Goal: Task Accomplishment & Management: Manage account settings

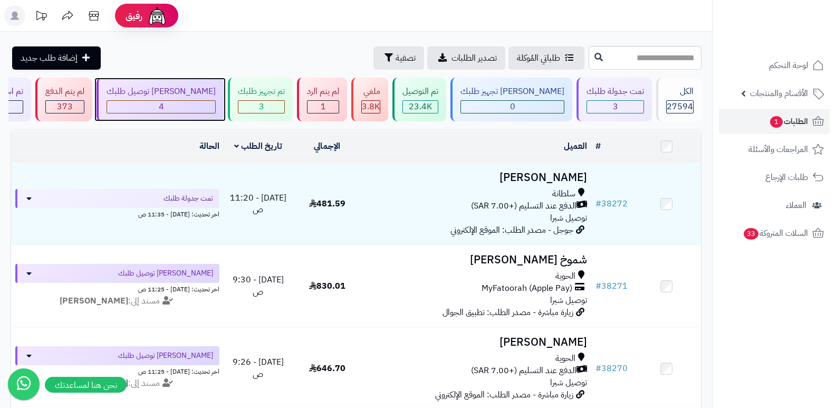
click at [214, 108] on div "4" at bounding box center [161, 107] width 108 height 12
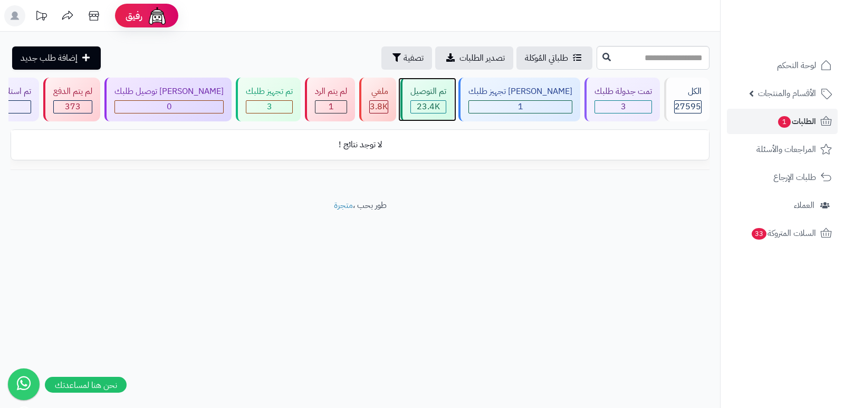
click at [446, 92] on div "تم التوصيل" at bounding box center [428, 91] width 36 height 12
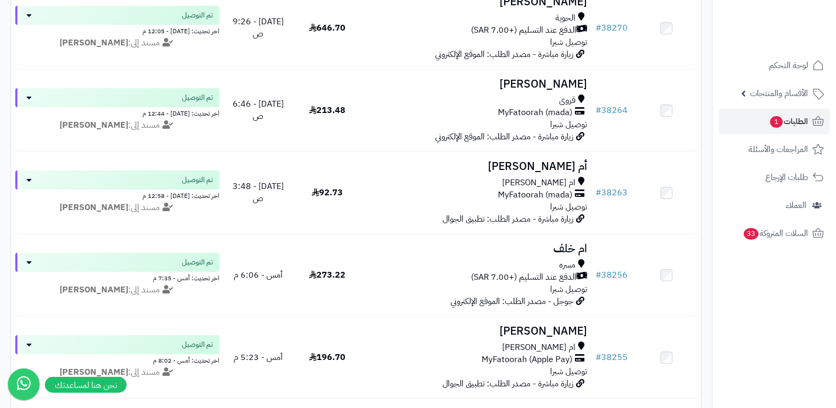
scroll to position [264, 0]
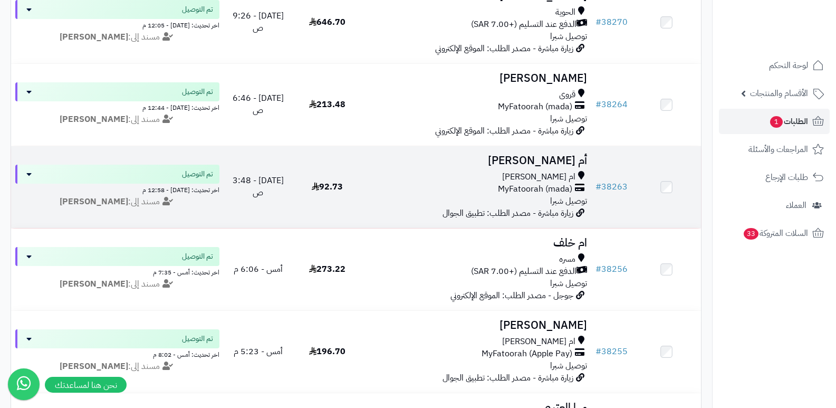
click at [546, 159] on h3 "أم [PERSON_NAME]" at bounding box center [477, 161] width 222 height 12
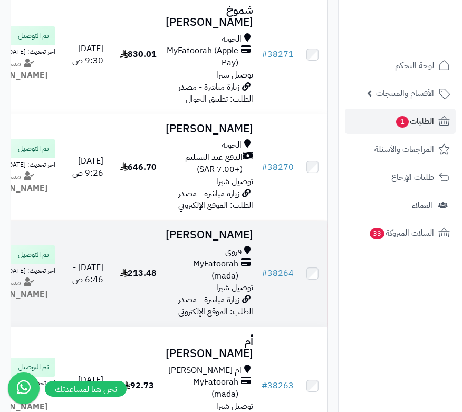
scroll to position [52, 0]
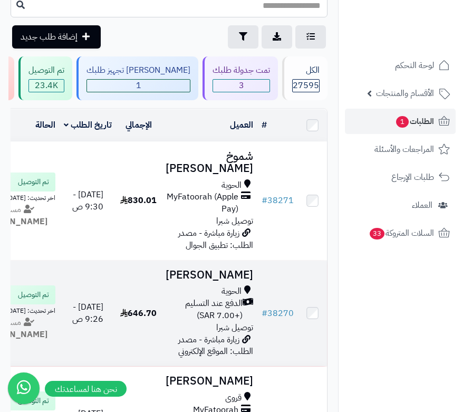
click at [227, 281] on h3 "عبدالعزيز الشربي" at bounding box center [210, 275] width 88 height 12
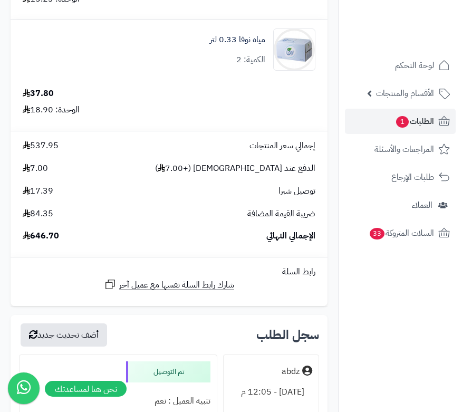
scroll to position [4061, 0]
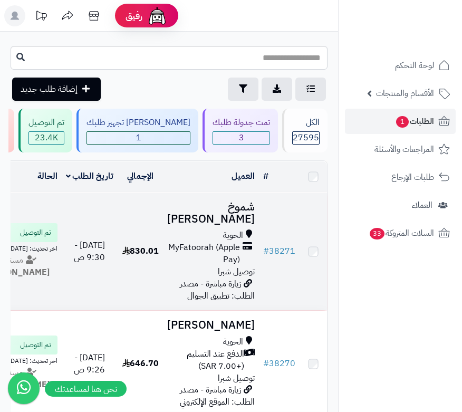
scroll to position [52, 0]
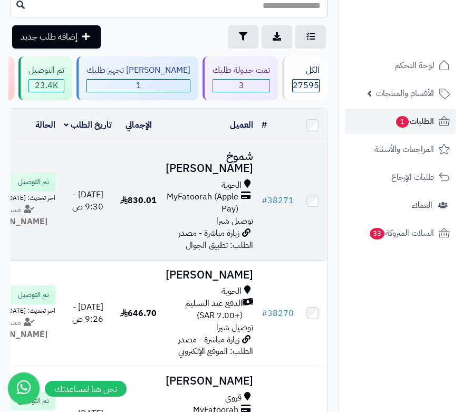
click at [218, 162] on h3 "شموخ [PERSON_NAME]" at bounding box center [210, 162] width 88 height 24
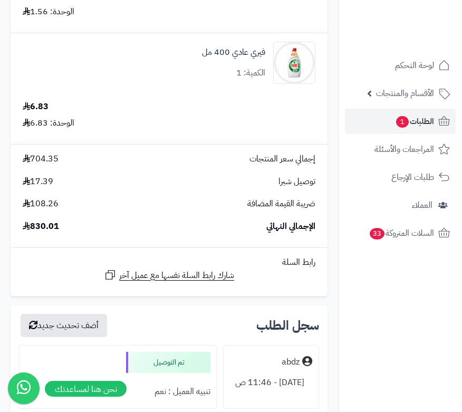
scroll to position [3745, 0]
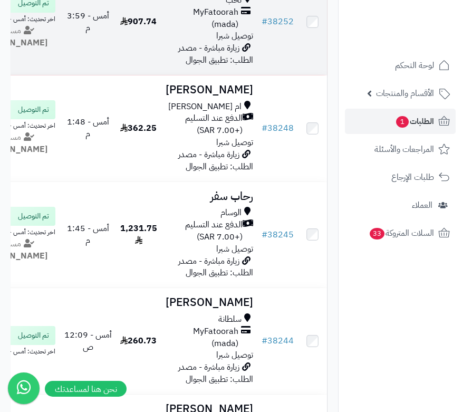
scroll to position [1108, 0]
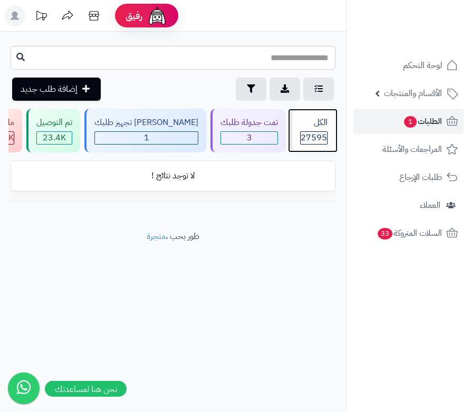
click at [304, 135] on span "27595" at bounding box center [314, 138] width 26 height 12
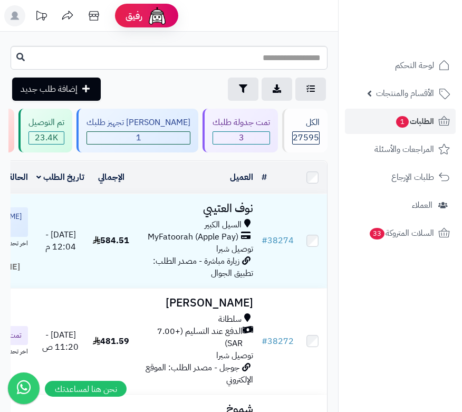
click at [390, 338] on nav "لوحة التحكم الأقسام والمنتجات المنتجات الأقسام الماركات مواصفات المنتجات مواصفا…" at bounding box center [400, 219] width 124 height 412
click at [295, 119] on div "الكل" at bounding box center [305, 123] width 27 height 12
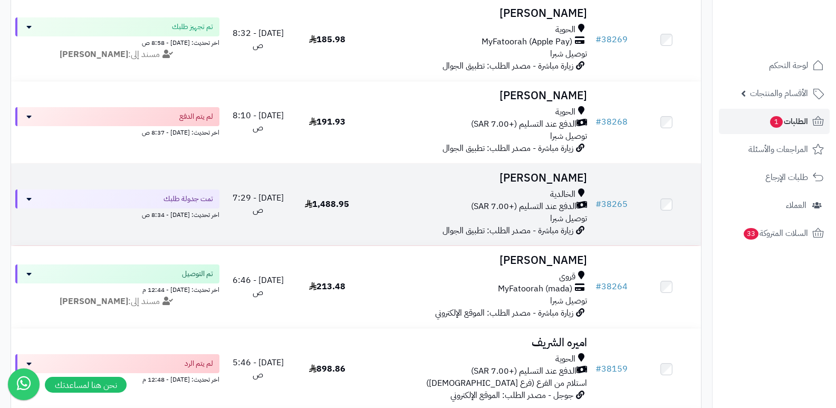
scroll to position [475, 0]
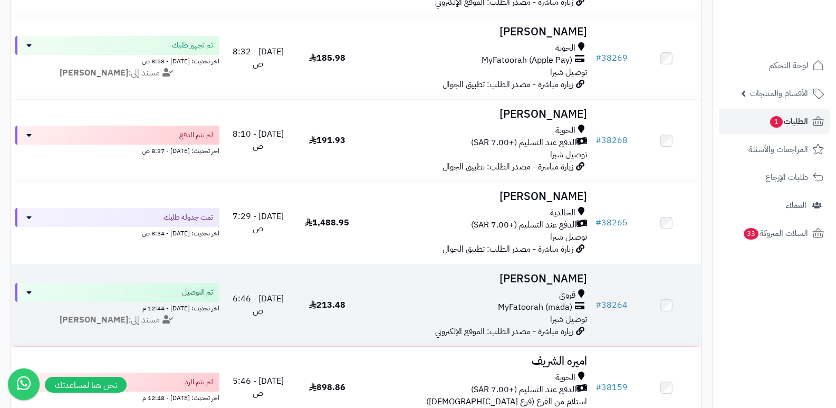
click at [462, 282] on h3 "[PERSON_NAME]" at bounding box center [477, 279] width 222 height 12
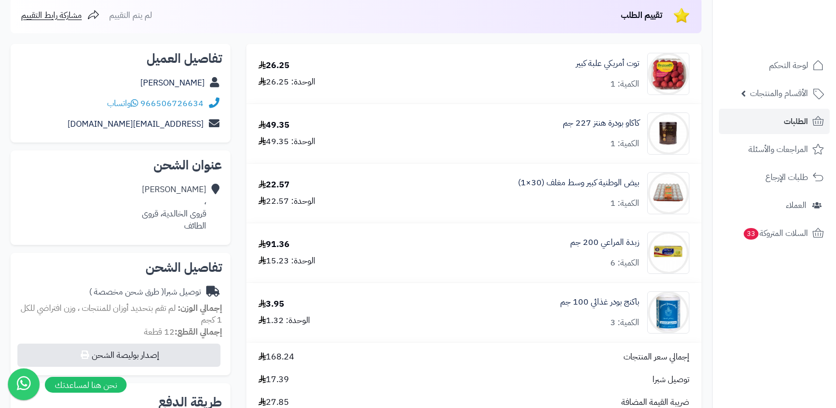
scroll to position [105, 0]
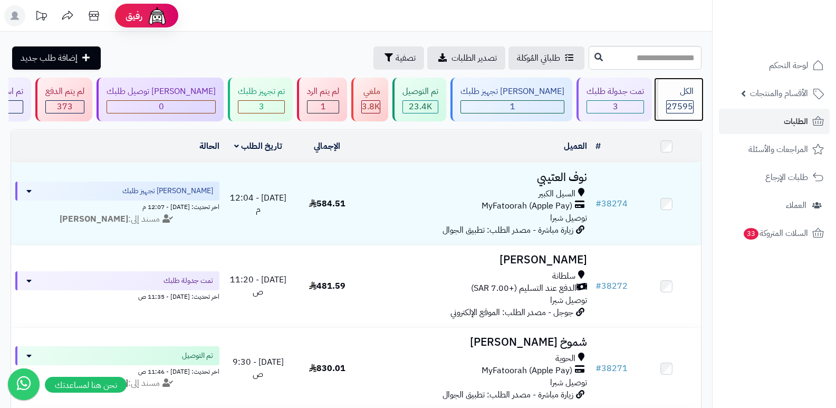
click at [679, 91] on div "الكل" at bounding box center [679, 91] width 27 height 12
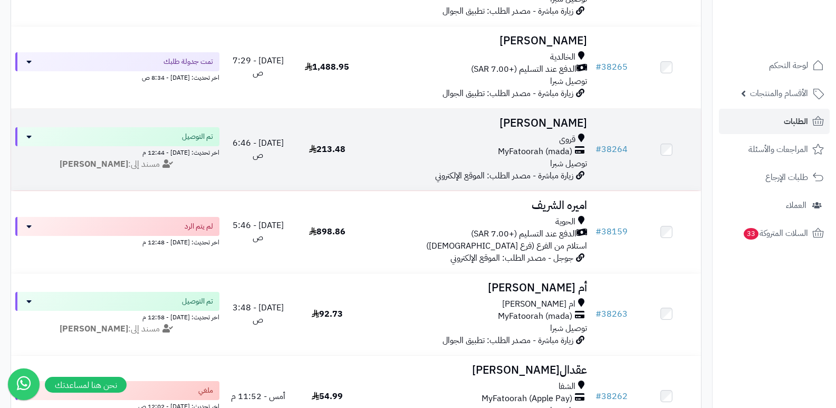
scroll to position [633, 0]
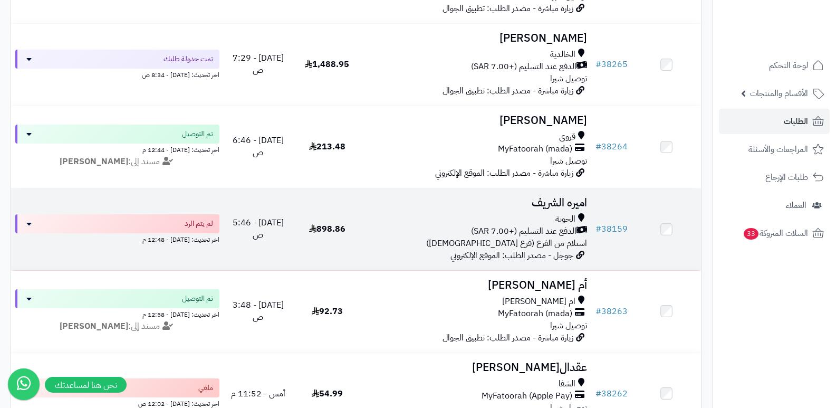
click at [553, 198] on h3 "اميره الشريف" at bounding box center [477, 203] width 222 height 12
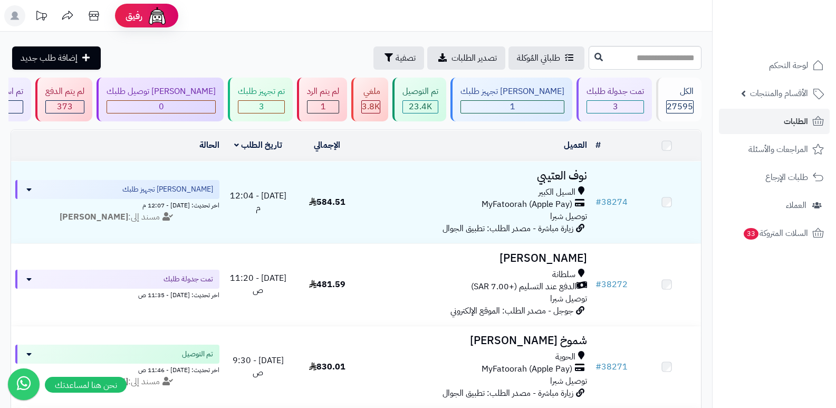
scroll to position [633, 0]
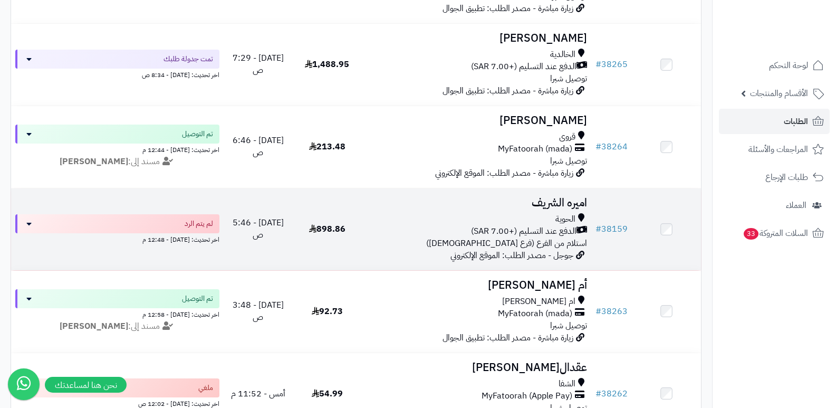
click at [557, 203] on h3 "اميره الشريف" at bounding box center [477, 203] width 222 height 12
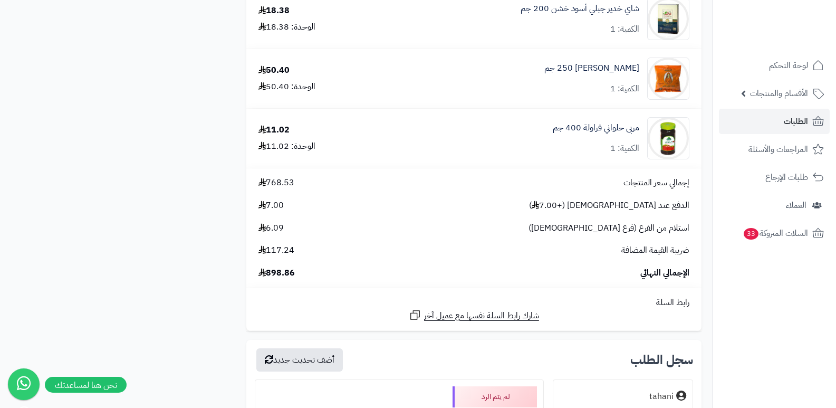
scroll to position [2954, 0]
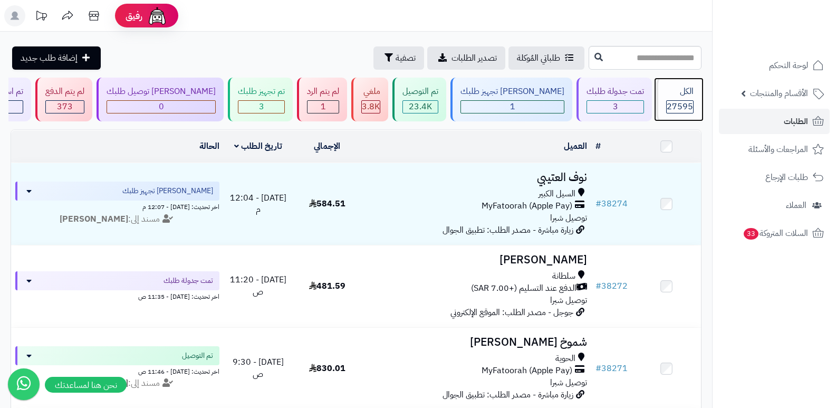
click at [669, 101] on span "27595" at bounding box center [680, 106] width 26 height 13
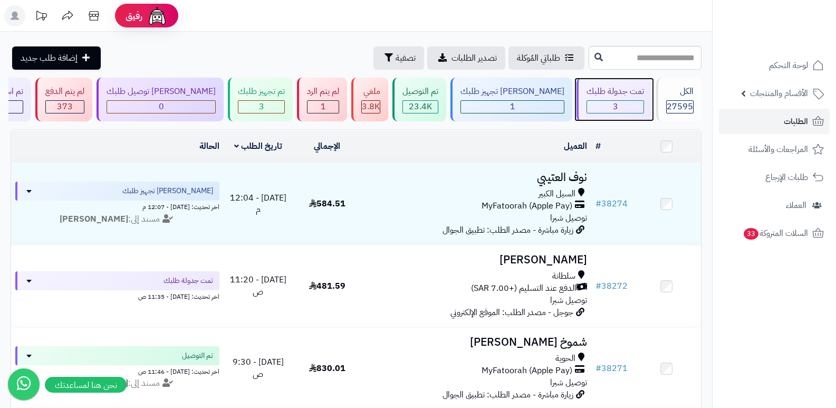
click at [624, 97] on div "تمت جدولة طلبك" at bounding box center [615, 91] width 57 height 12
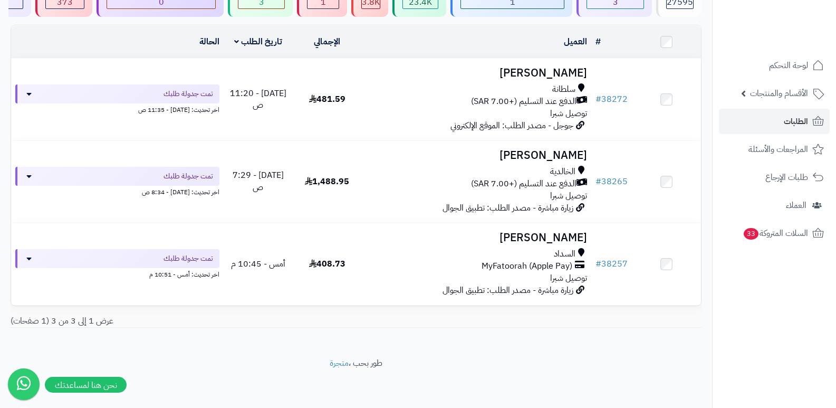
scroll to position [52, 0]
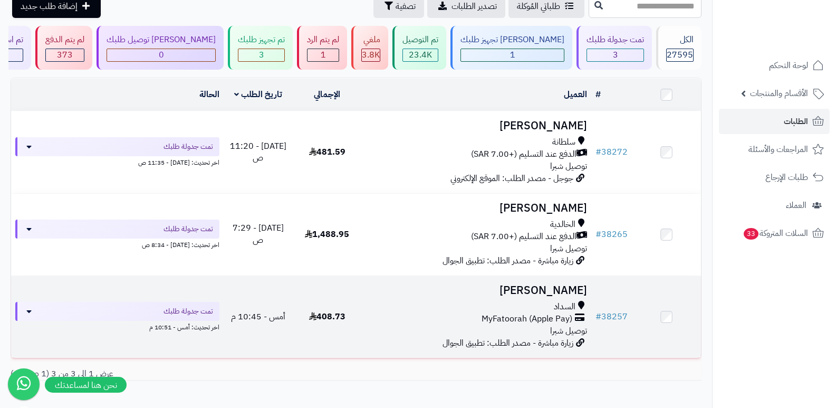
click at [547, 291] on h3 "[PERSON_NAME]" at bounding box center [477, 290] width 222 height 12
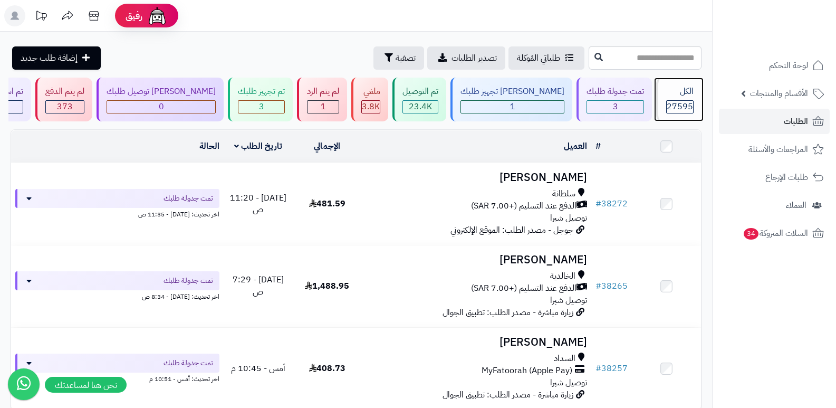
click at [678, 99] on div "الكل 27595" at bounding box center [678, 100] width 45 height 44
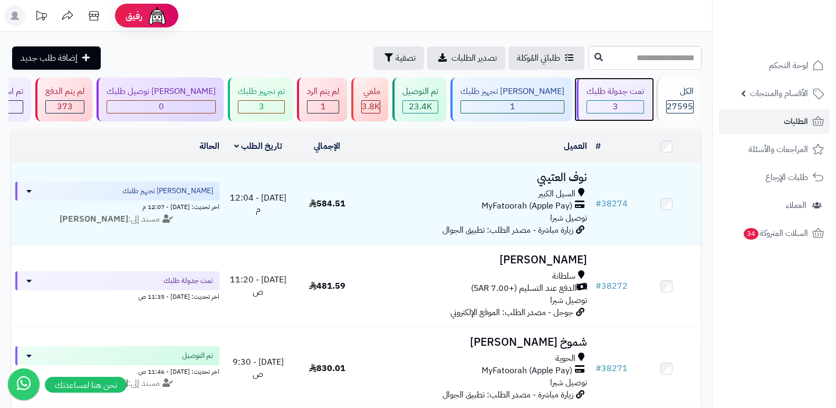
click at [599, 87] on div "تمت جدولة طلبك" at bounding box center [615, 91] width 57 height 12
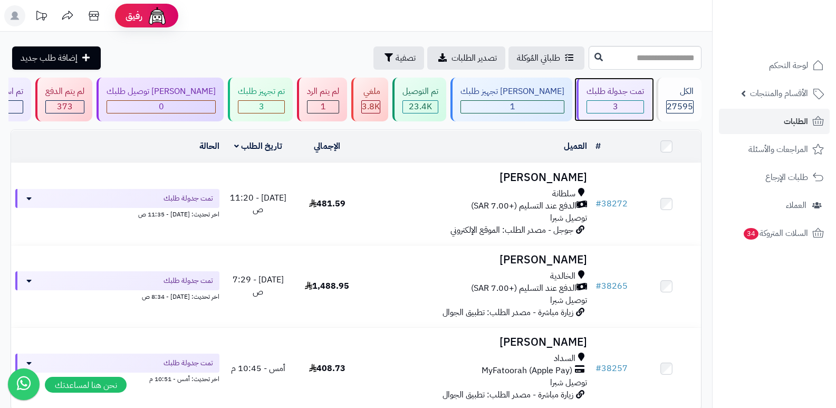
click at [596, 99] on div "تمت جدولة طلبك 3" at bounding box center [613, 100] width 75 height 44
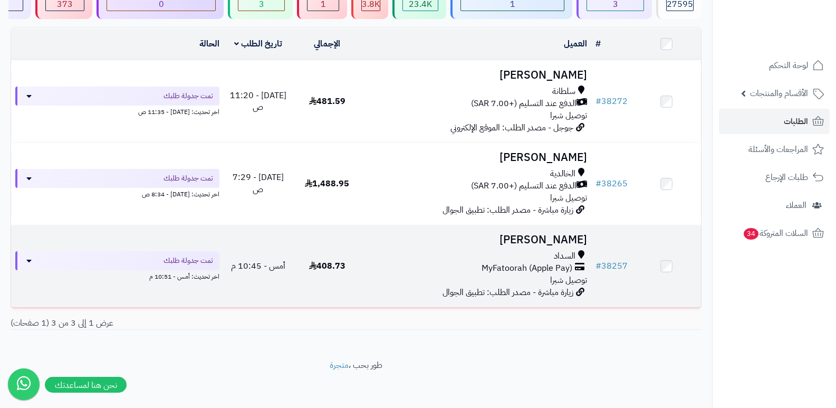
scroll to position [104, 0]
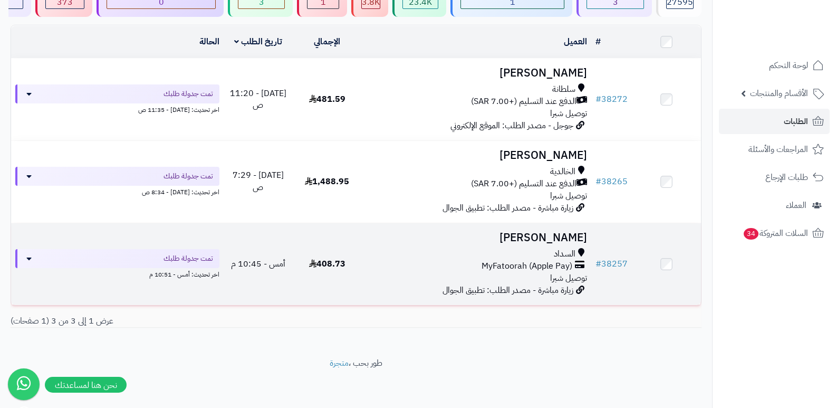
click at [573, 232] on h3 "[PERSON_NAME]" at bounding box center [477, 238] width 222 height 12
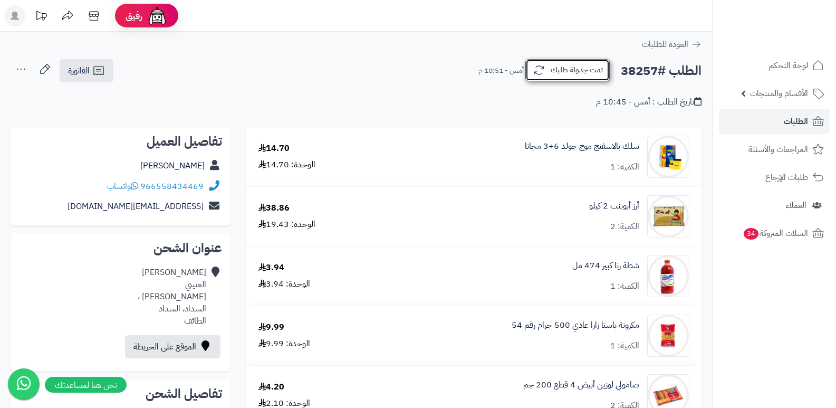
click at [578, 71] on button "تمت جدولة طلبك" at bounding box center [567, 70] width 84 height 22
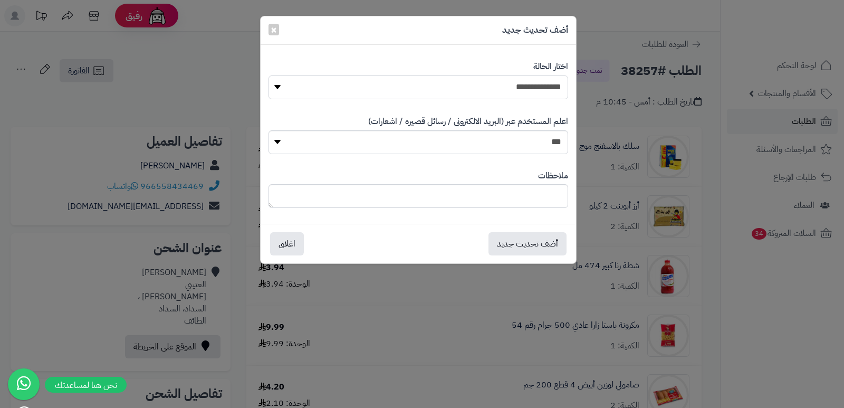
click at [508, 85] on select "**********" at bounding box center [418, 87] width 300 height 24
select select "*"
click at [268, 75] on select "**********" at bounding box center [418, 87] width 300 height 24
click at [522, 196] on textarea at bounding box center [418, 196] width 300 height 24
type textarea "****"
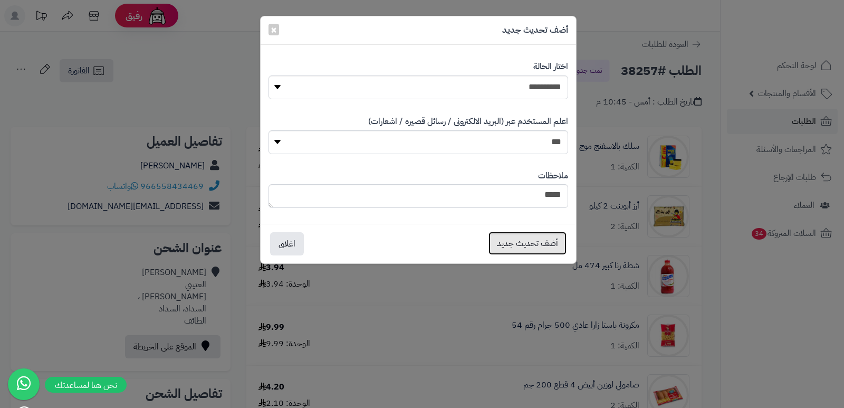
click at [515, 245] on button "أضف تحديث جديد" at bounding box center [527, 243] width 78 height 23
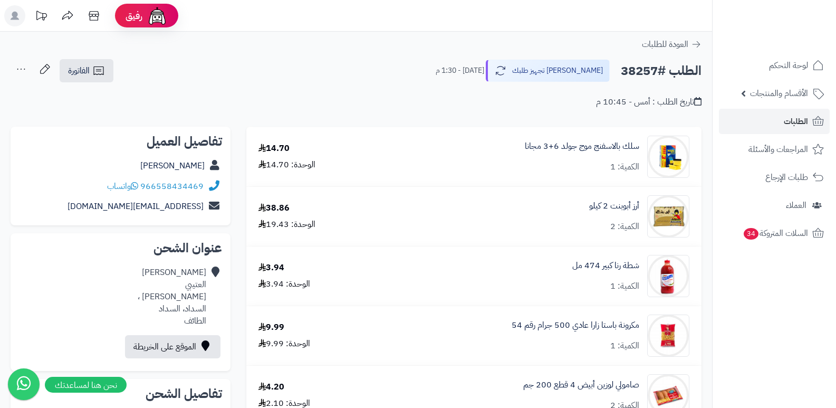
click at [23, 65] on icon at bounding box center [21, 69] width 21 height 21
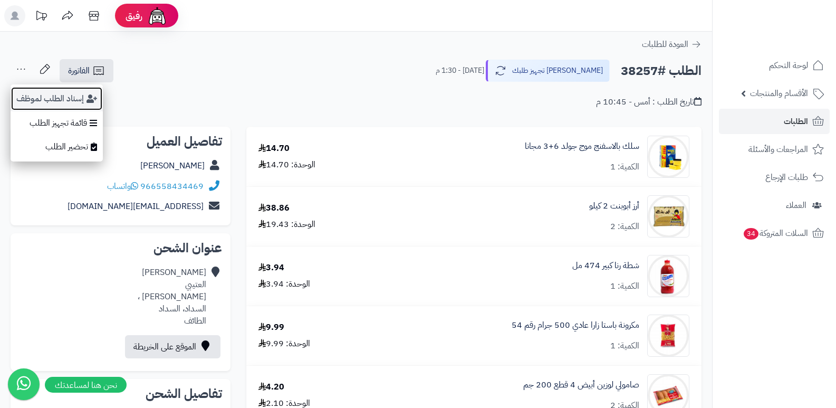
click at [51, 100] on button "إسناد الطلب لموظف" at bounding box center [57, 98] width 92 height 24
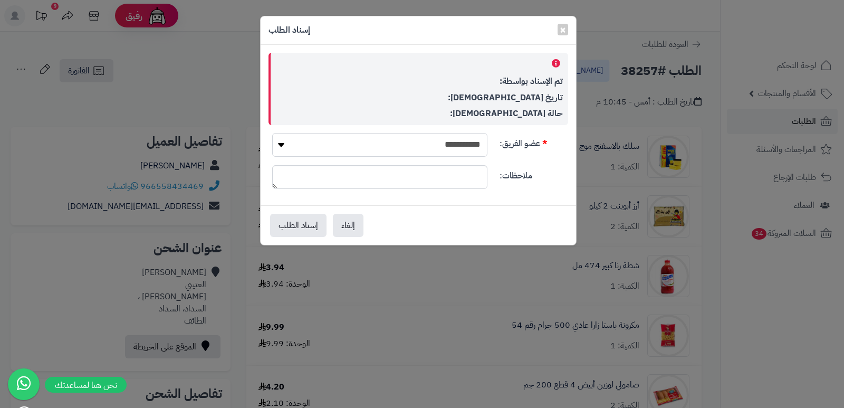
click at [387, 142] on select "**********" at bounding box center [379, 145] width 215 height 24
select select "**"
click at [272, 133] on select "**********" at bounding box center [379, 145] width 215 height 24
click at [292, 227] on button "إسناد الطلب" at bounding box center [298, 224] width 56 height 23
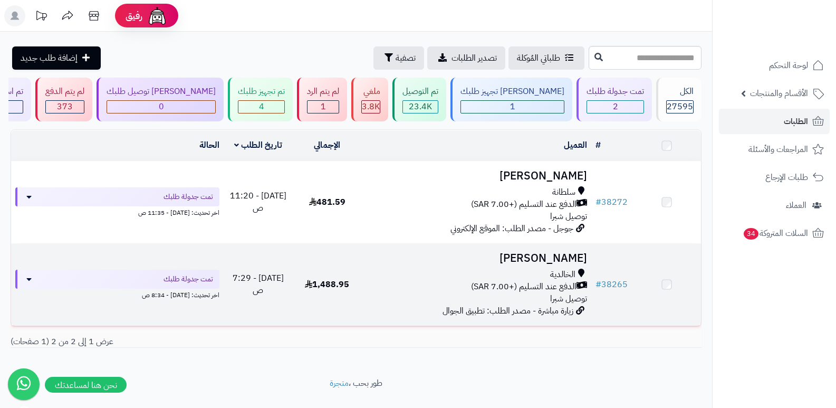
scroll to position [22, 0]
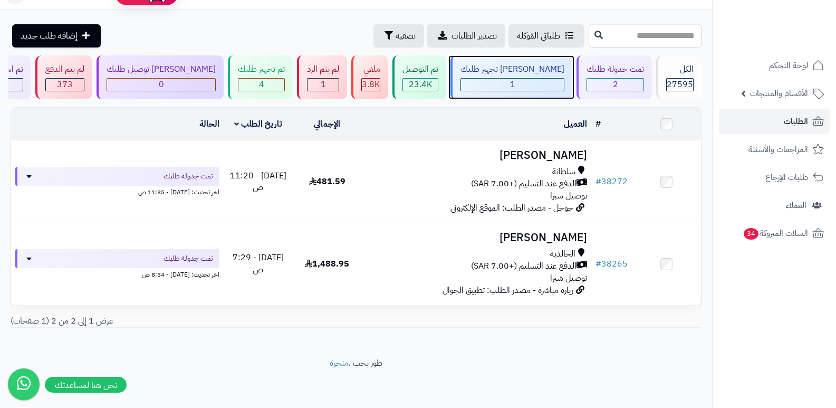
click at [519, 70] on div "[PERSON_NAME] تجهيز طلبك" at bounding box center [512, 69] width 104 height 12
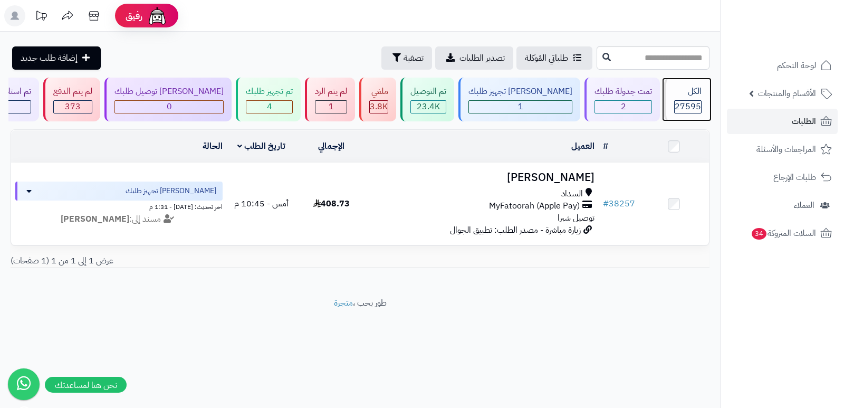
click at [687, 86] on div "الكل" at bounding box center [687, 91] width 27 height 12
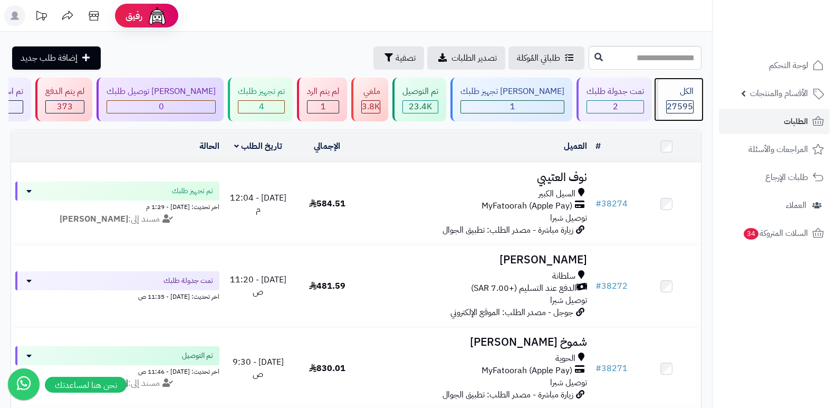
click at [693, 100] on div "الكل 27595" at bounding box center [678, 100] width 45 height 44
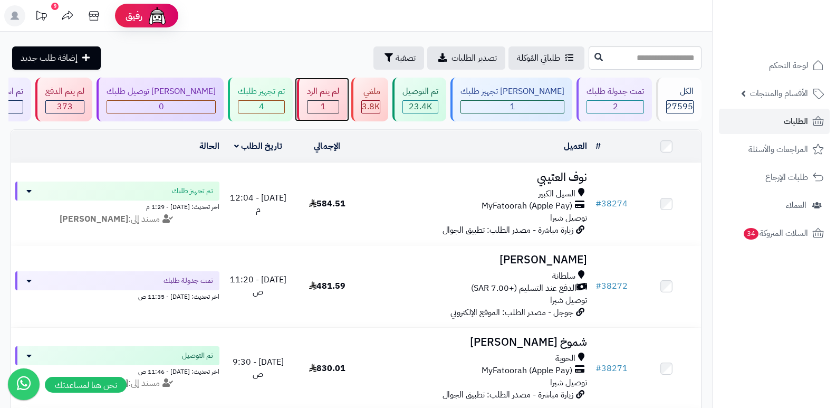
click at [339, 108] on div "1" at bounding box center [322, 107] width 31 height 12
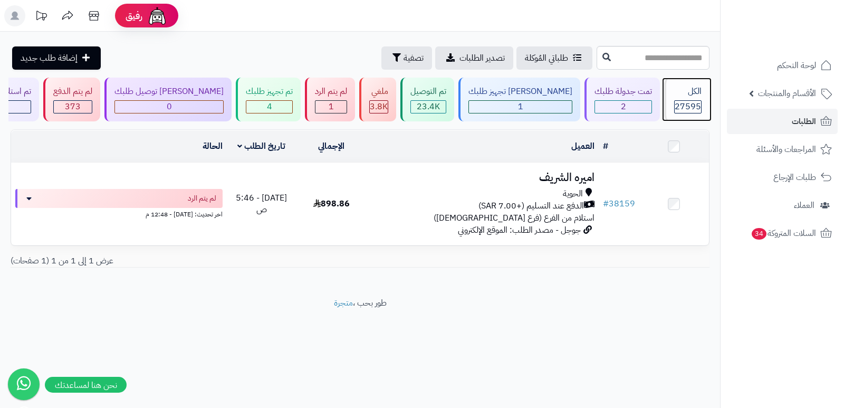
click at [677, 109] on span "27595" at bounding box center [688, 106] width 26 height 13
